Goal: Feedback & Contribution: Leave review/rating

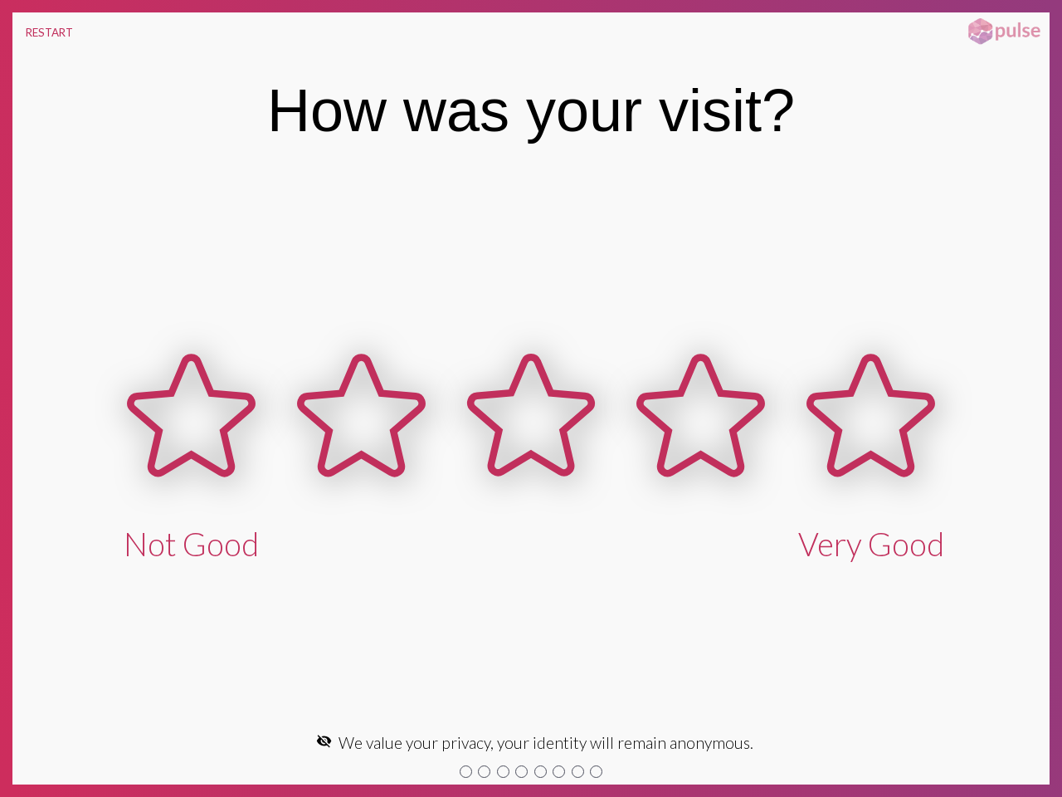
click at [49, 32] on button "RESTART" at bounding box center [49, 32] width 74 height 40
click at [191, 447] on icon at bounding box center [190, 415] width 121 height 116
click at [361, 447] on icon at bounding box center [360, 415] width 121 height 116
click at [531, 447] on icon at bounding box center [531, 415] width 121 height 116
click at [700, 447] on icon at bounding box center [701, 415] width 121 height 116
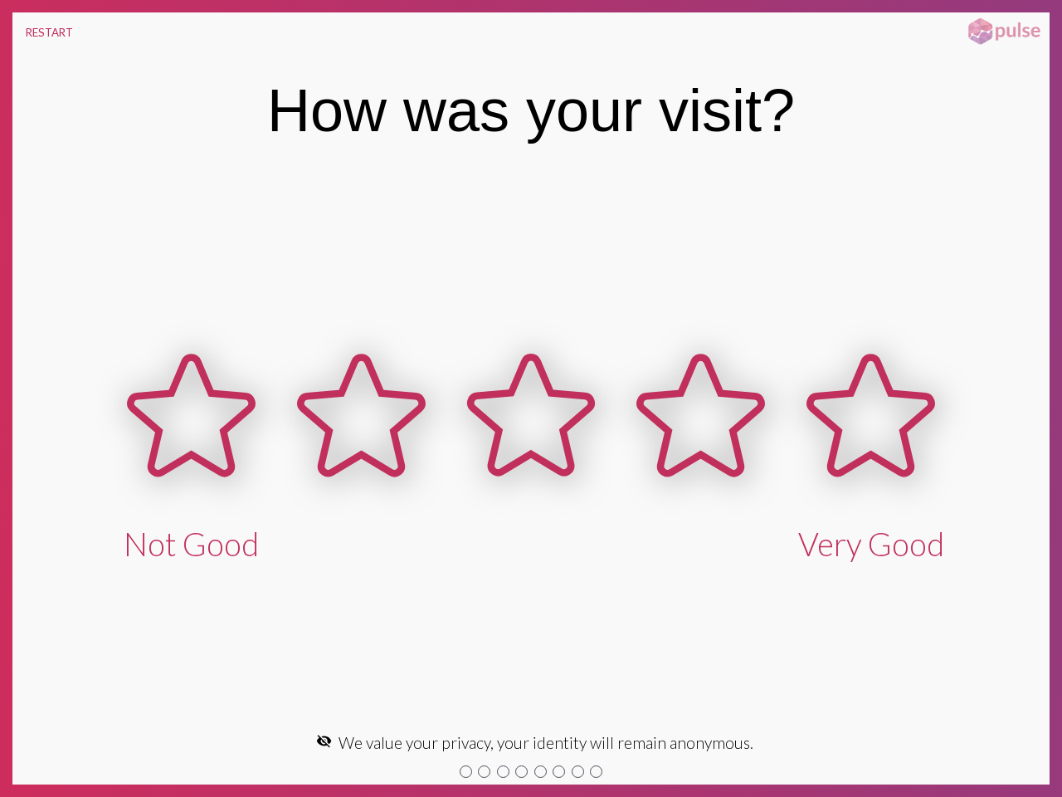
click at [871, 447] on icon at bounding box center [871, 415] width 121 height 116
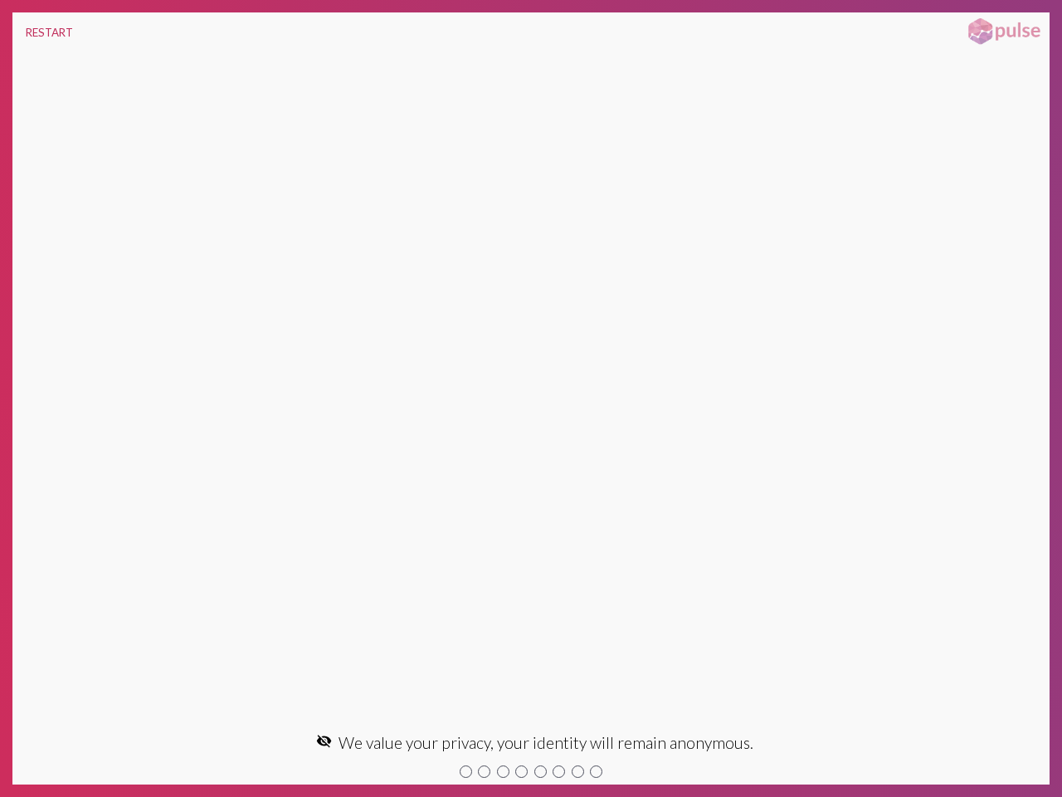
click at [329, 740] on mat-icon "visibility_off" at bounding box center [324, 741] width 16 height 16
